Goal: Information Seeking & Learning: Learn about a topic

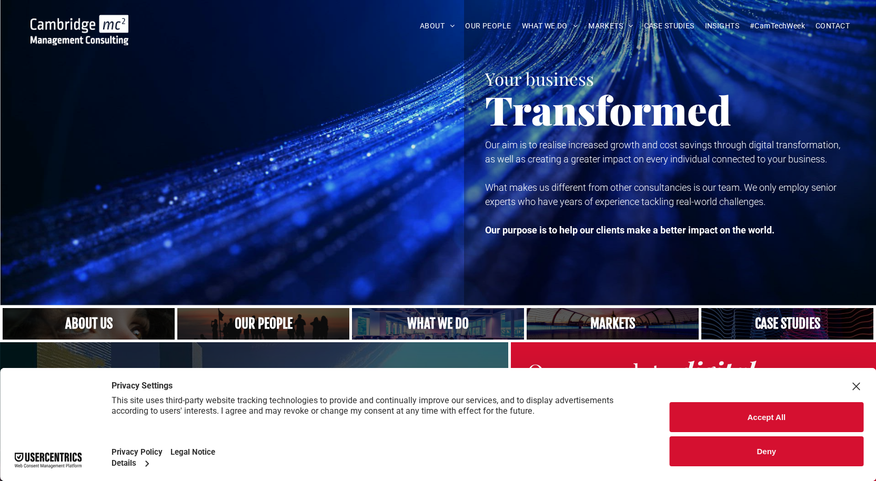
scroll to position [53, 0]
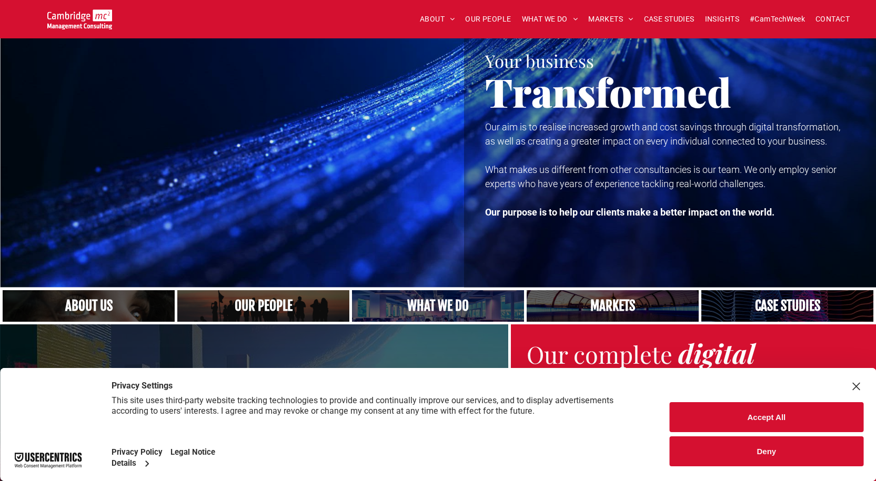
click at [727, 457] on button "Deny" at bounding box center [767, 452] width 194 height 30
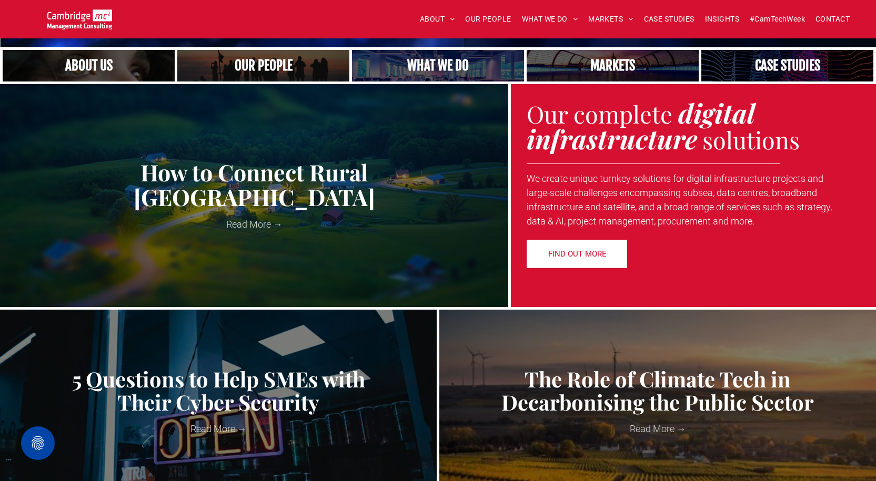
scroll to position [0, 0]
